Goal: Task Accomplishment & Management: Manage account settings

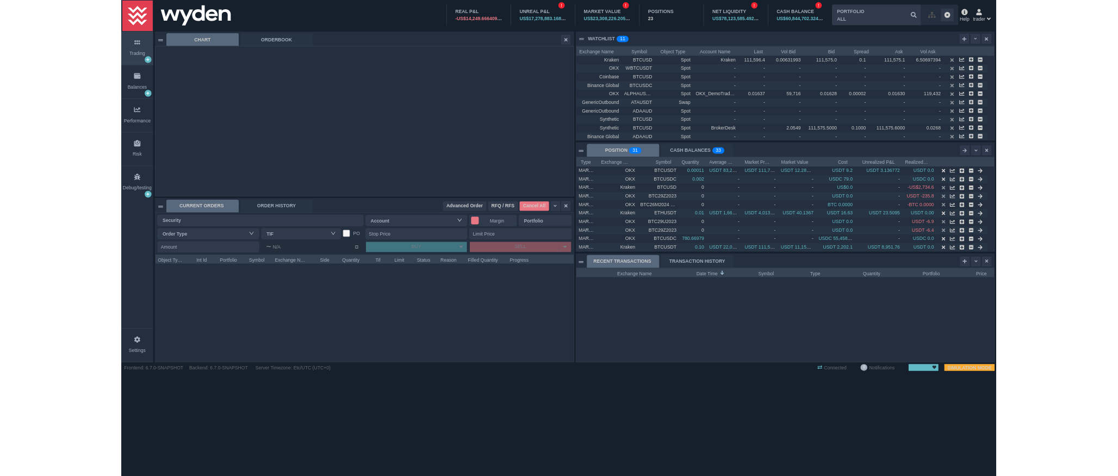
scroll to position [5, 5]
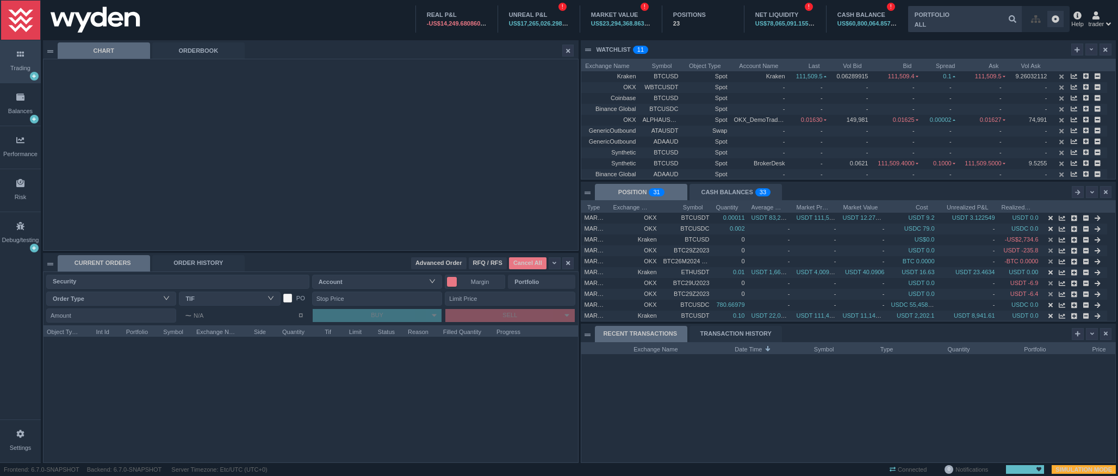
click at [750, 191] on div "CASH BALANCES 0 1 2 3 4 5 6 7 8 9 0 1 2 3 4 5 6 7 8 9 0 1 2 3 4 5 6 7 8 9 0 1 2…" at bounding box center [735, 192] width 92 height 16
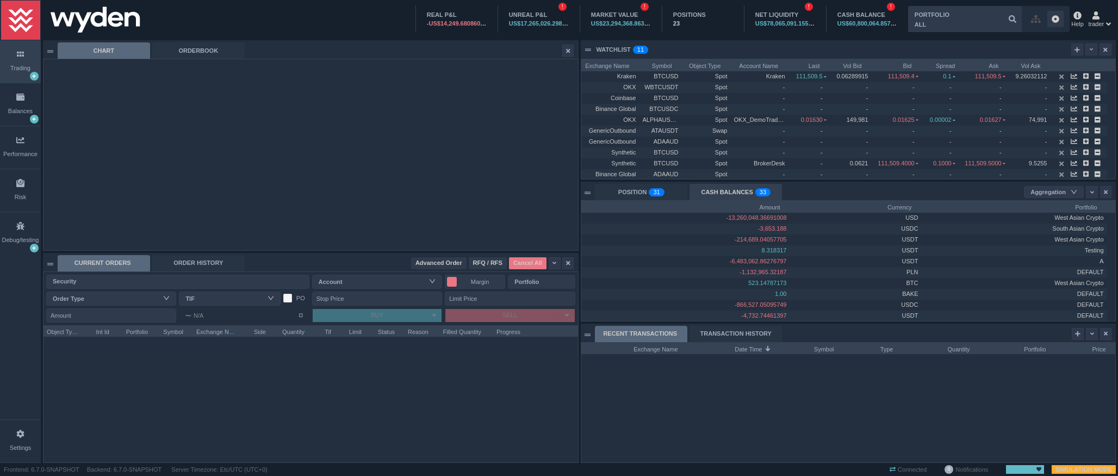
scroll to position [120, 534]
click at [647, 188] on div "POSITION 0 1 2 3 4 5 6 7 8 9 0 1 2 3 4 5 6 7 8 9 0 1 2 3 4 5 6 7 8 9 0 1 2 3 4 …" at bounding box center [641, 192] width 92 height 16
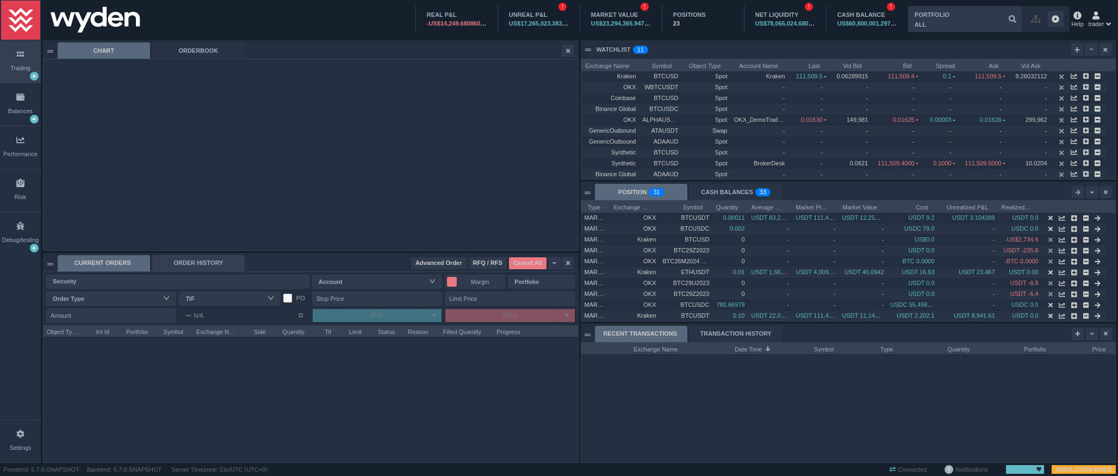
click at [233, 266] on div "ORDER HISTORY" at bounding box center [198, 263] width 92 height 16
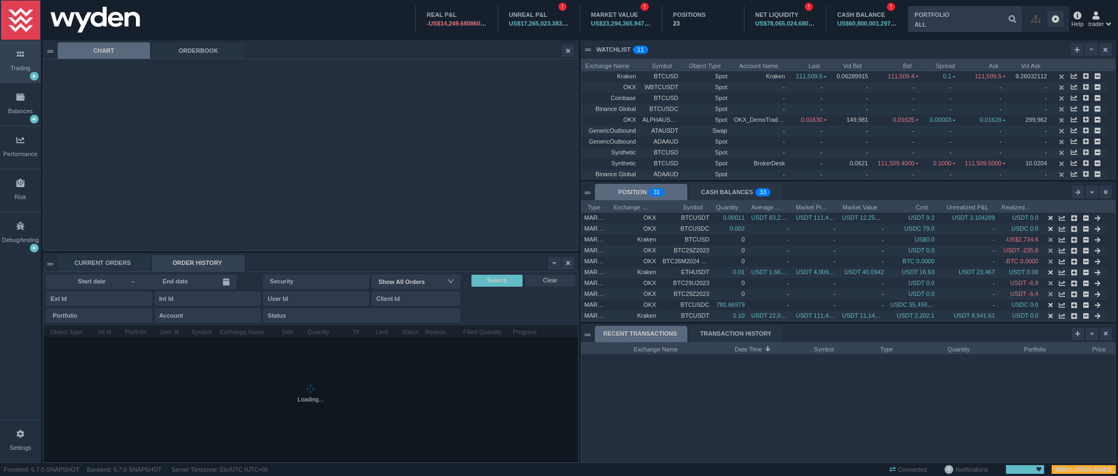
scroll to position [137, 534]
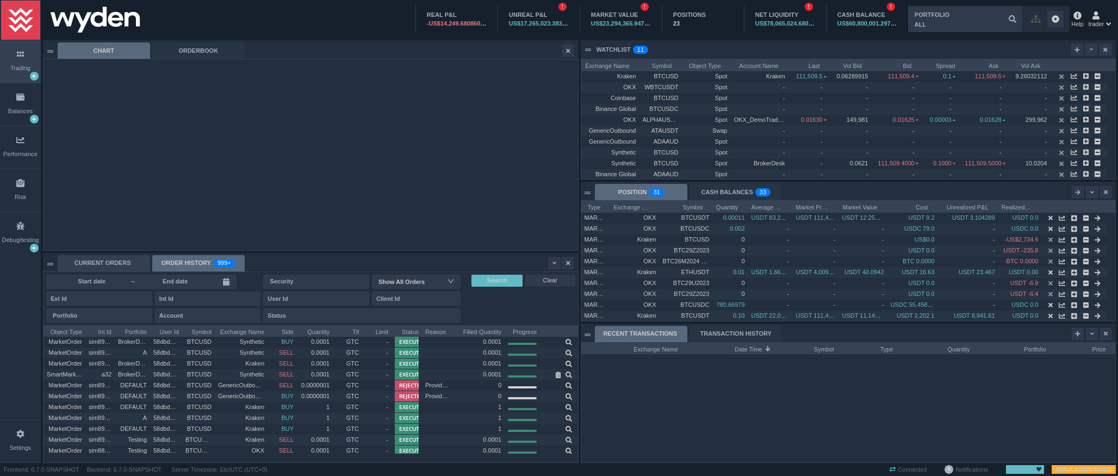
click at [118, 263] on div "CURRENT ORDERS" at bounding box center [104, 263] width 92 height 16
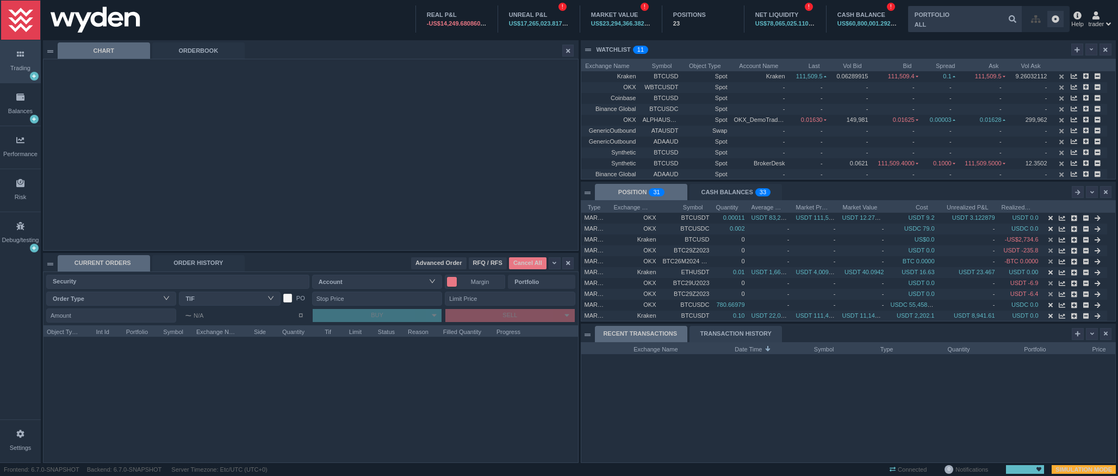
click at [751, 332] on div "TRANSACTION HISTORY" at bounding box center [735, 334] width 92 height 16
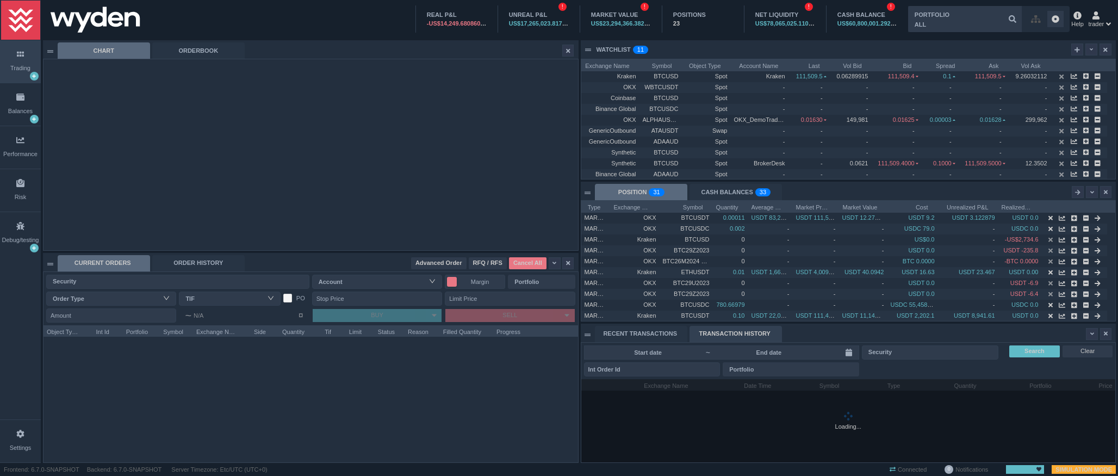
scroll to position [83, 534]
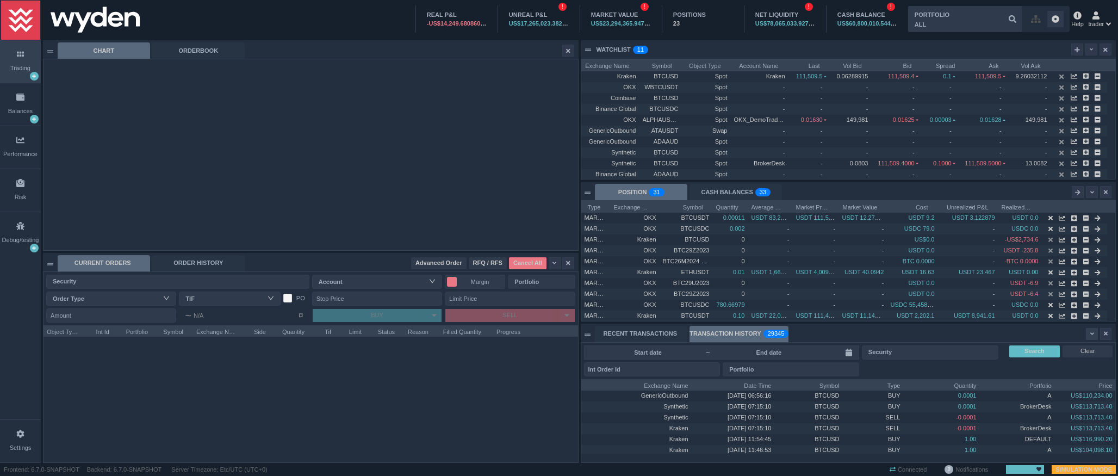
click at [1087, 332] on div at bounding box center [1091, 334] width 12 height 12
click at [1044, 337] on div "RECENT TRANSACTIONS TRANSACTION HISTORY 0 1 2 3 4 5 6 7 8 9 0 1 2 3 4 5 6 7 8 9…" at bounding box center [846, 334] width 503 height 16
click at [1087, 334] on div at bounding box center [1091, 334] width 12 height 12
click at [1042, 367] on li "Table Settings" at bounding box center [1047, 369] width 104 height 17
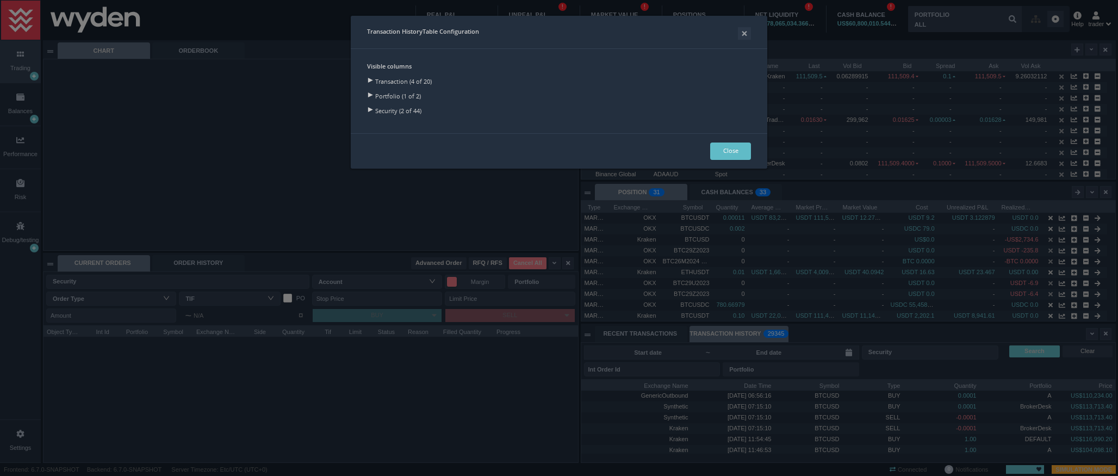
click at [411, 101] on div "Portfolio (1 of 2)" at bounding box center [559, 95] width 384 height 15
click at [400, 96] on div "Portfolio (1 of 2)" at bounding box center [559, 95] width 384 height 15
click at [371, 94] on div at bounding box center [369, 94] width 15 height 5
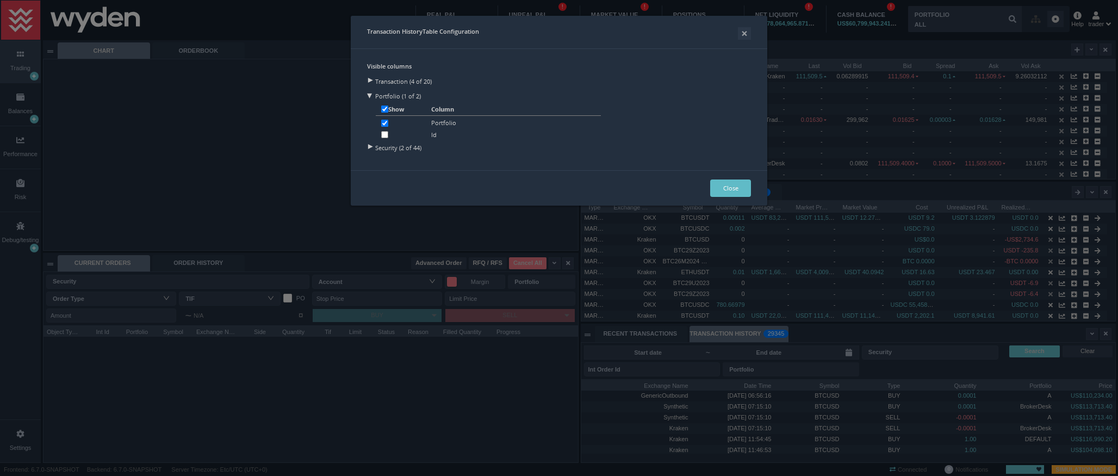
click at [372, 81] on div at bounding box center [369, 80] width 15 height 5
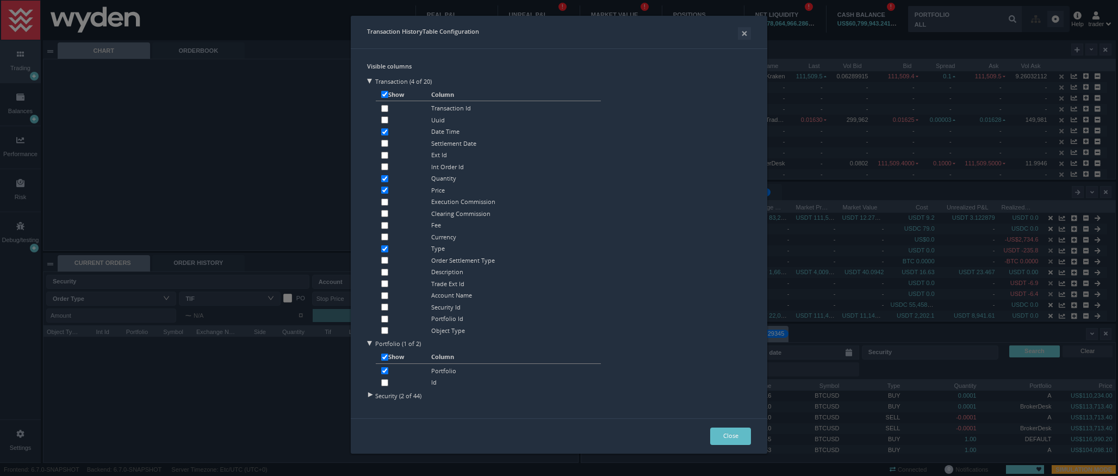
click at [373, 394] on div at bounding box center [369, 394] width 15 height 5
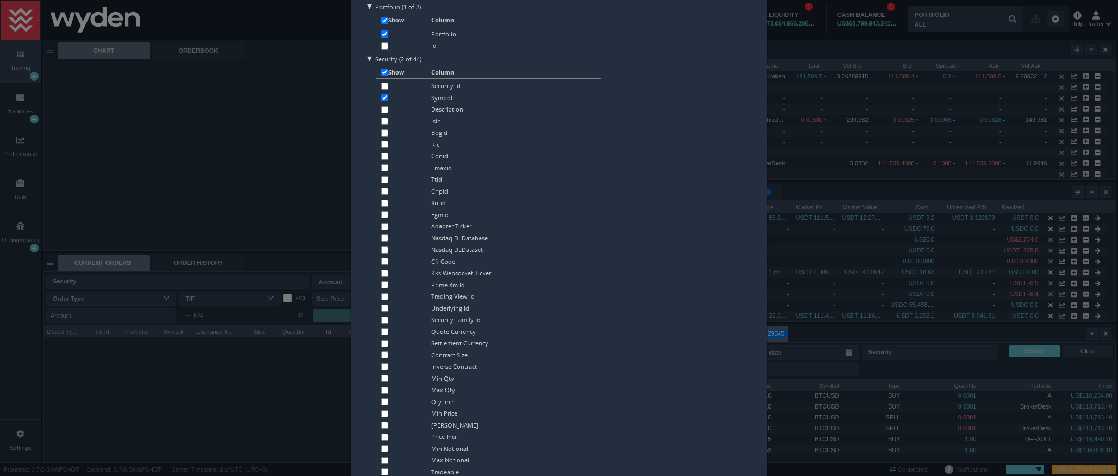
scroll to position [653, 0]
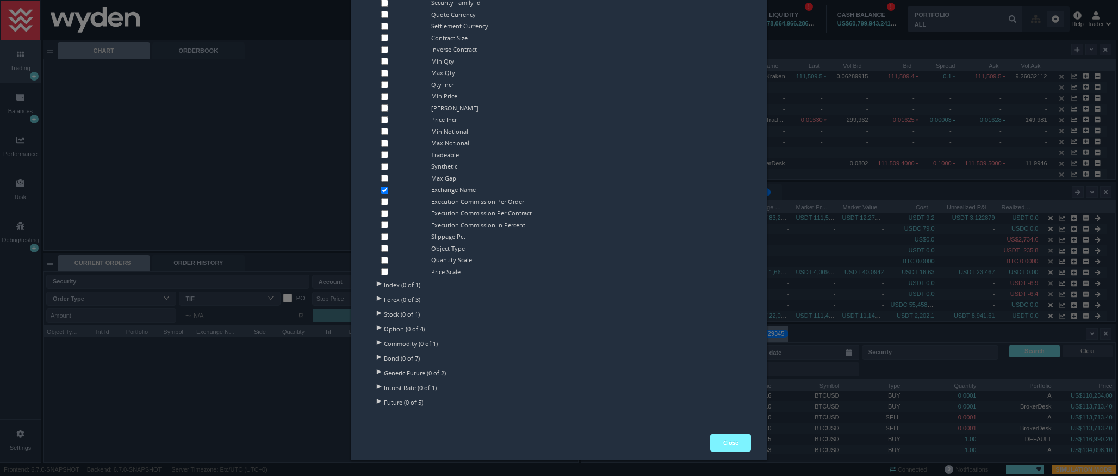
click at [725, 444] on button "Close" at bounding box center [730, 442] width 41 height 17
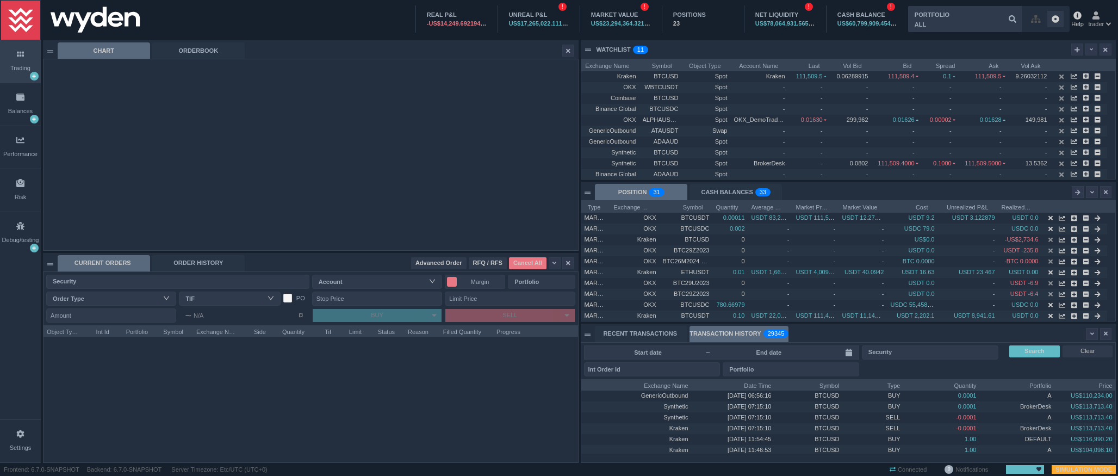
click at [1101, 23] on span "trader" at bounding box center [1096, 24] width 16 height 9
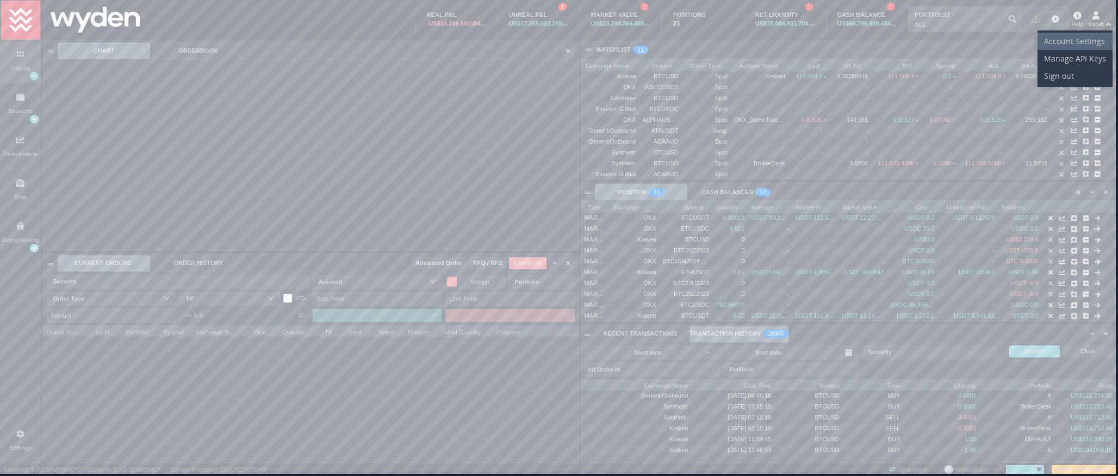
click at [1084, 41] on li "Account Settings" at bounding box center [1074, 41] width 75 height 17
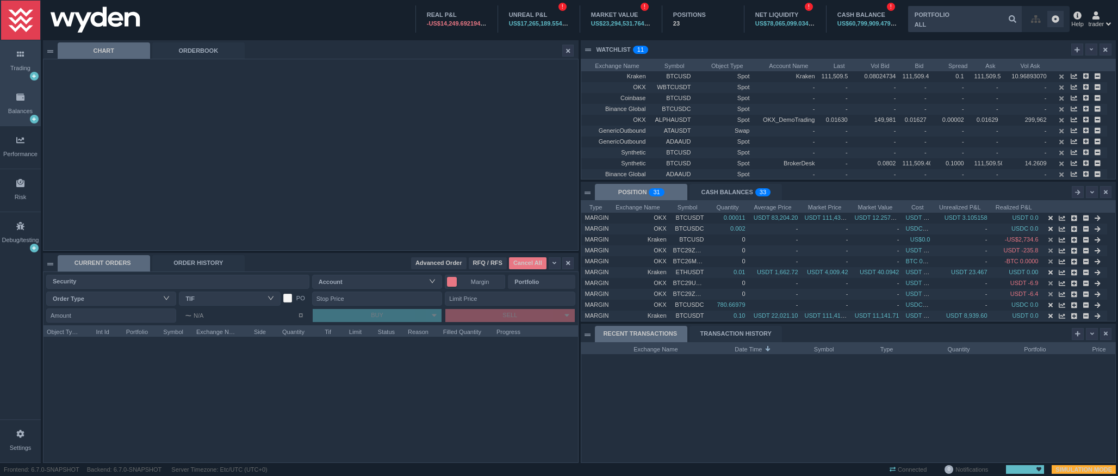
click at [14, 96] on div "Balances" at bounding box center [20, 104] width 41 height 42
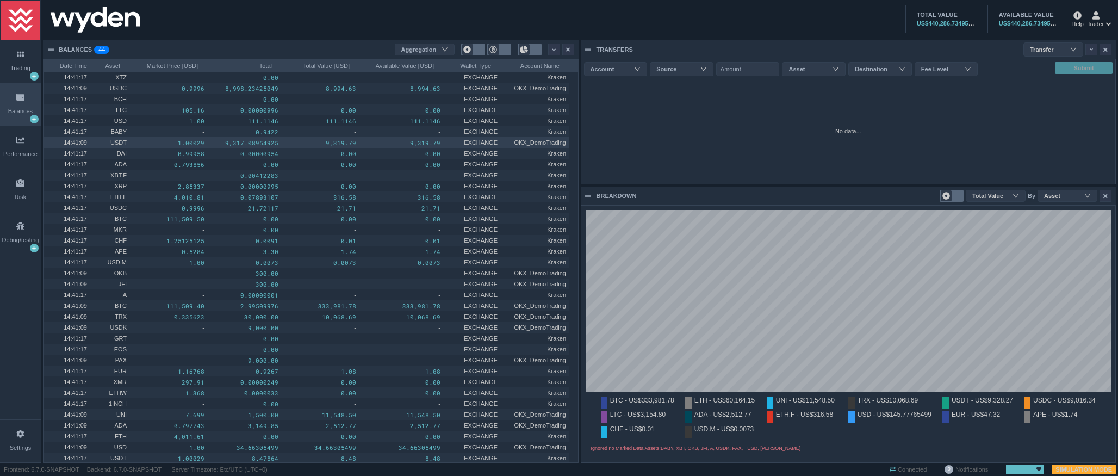
scroll to position [54, 525]
